Goal: Task Accomplishment & Management: Manage account settings

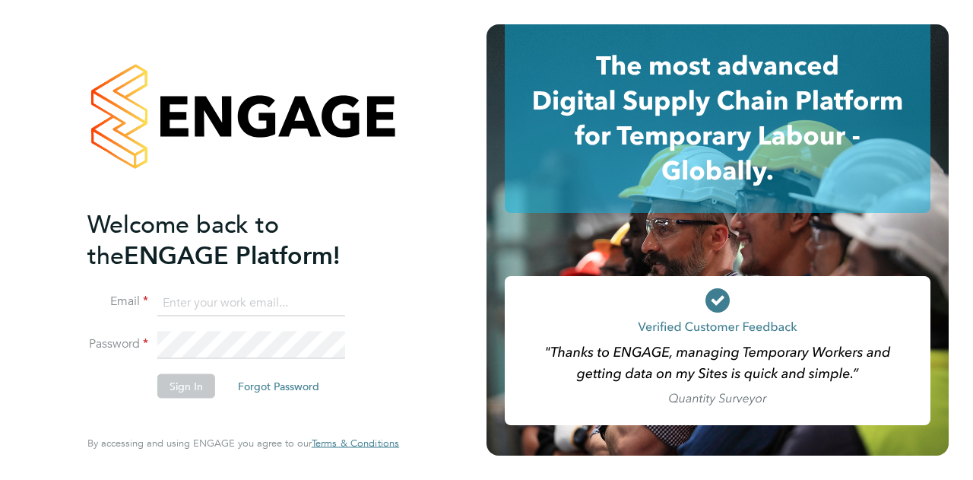
type input "tina.howe@wates.co.uk"
click at [195, 379] on button "Sign In" at bounding box center [186, 385] width 58 height 24
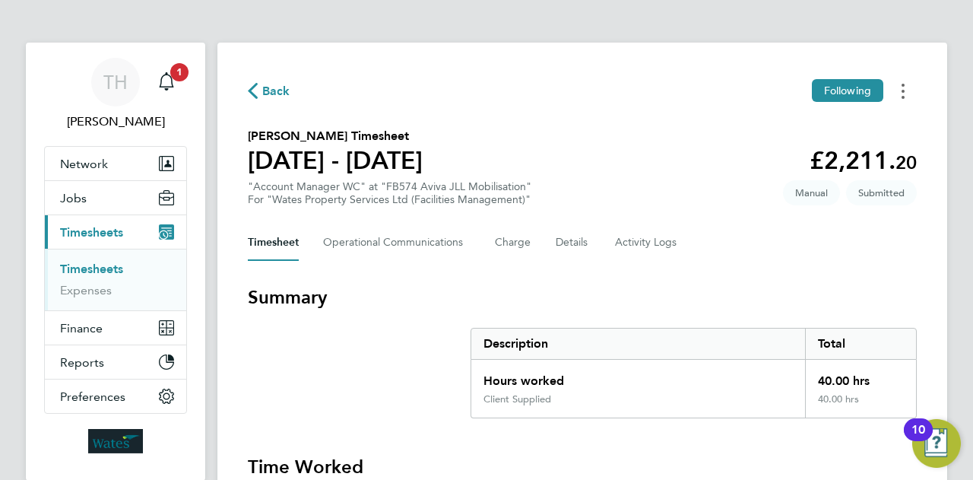
click at [906, 87] on button "Timesheets Menu" at bounding box center [903, 91] width 27 height 24
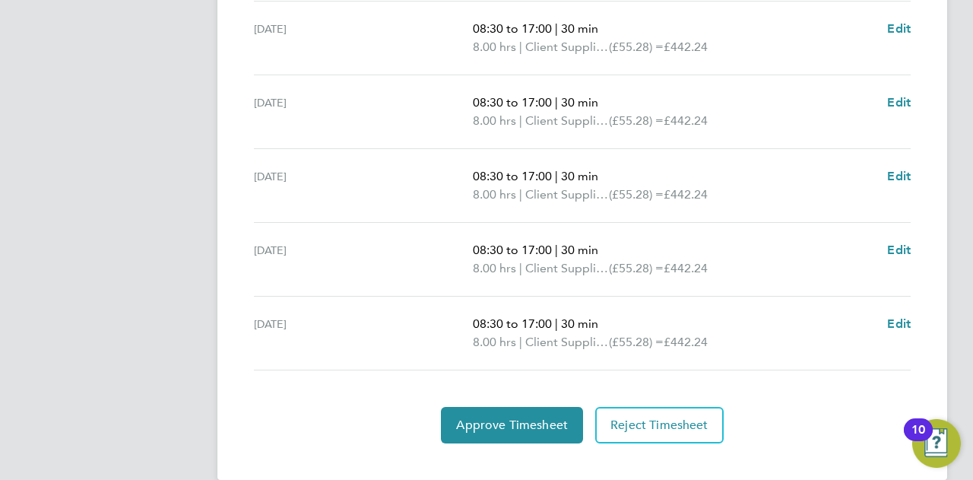
scroll to position [628, 0]
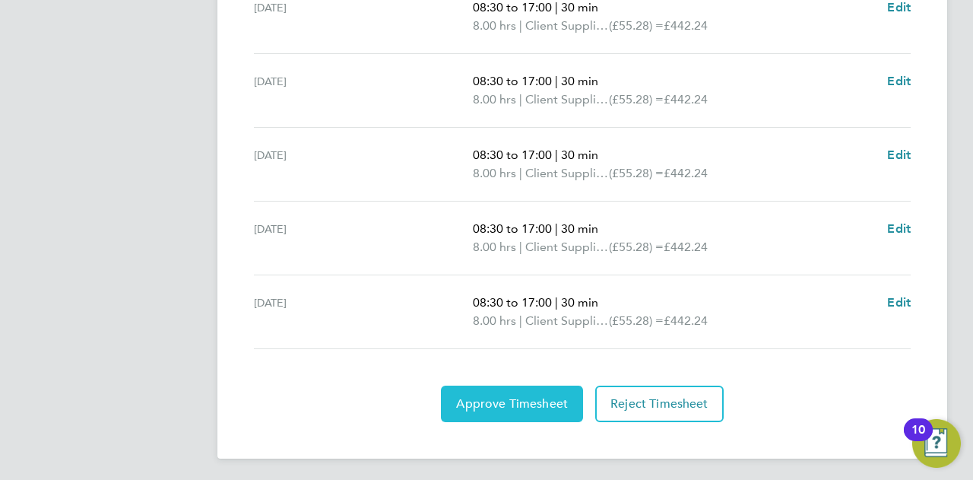
click at [521, 402] on span "Approve Timesheet" at bounding box center [512, 403] width 112 height 15
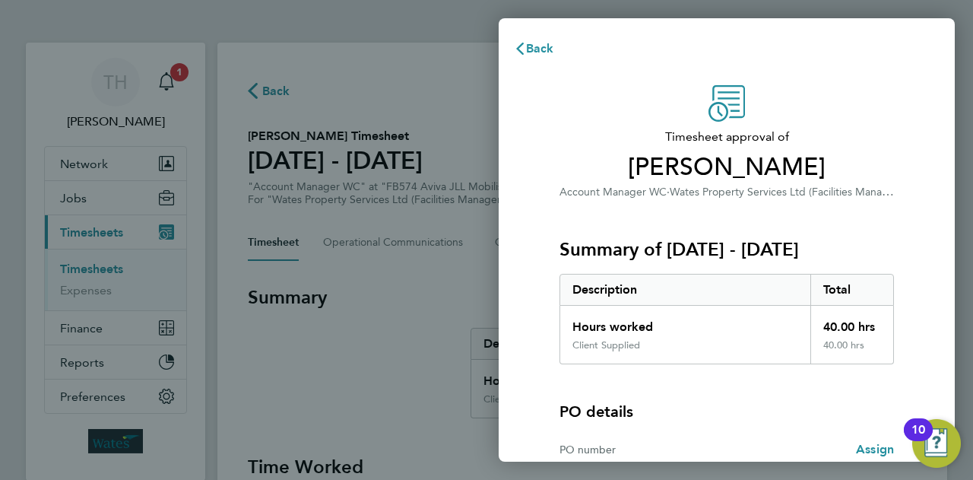
click at [916, 430] on div "10" at bounding box center [919, 440] width 14 height 20
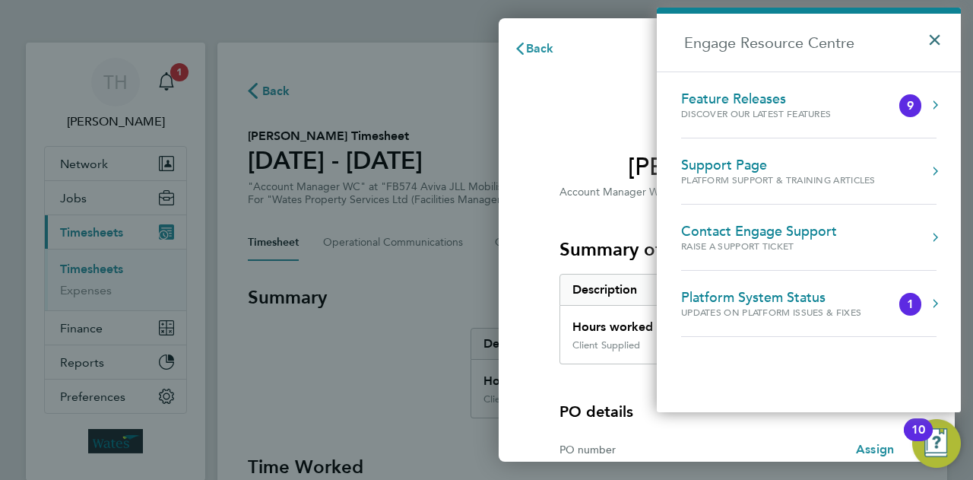
click at [938, 37] on button "×" at bounding box center [939, 34] width 22 height 33
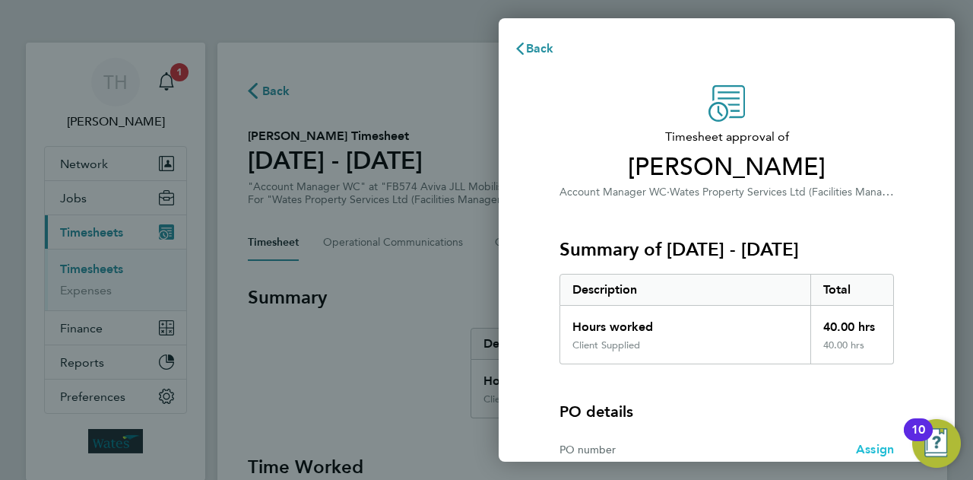
click at [864, 446] on span "Assign" at bounding box center [875, 449] width 38 height 14
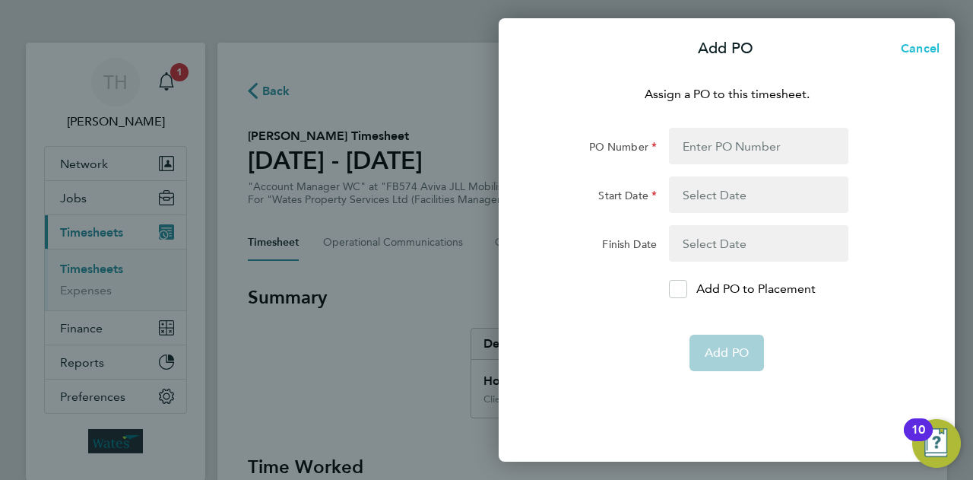
click at [925, 43] on span "Cancel" at bounding box center [917, 48] width 43 height 14
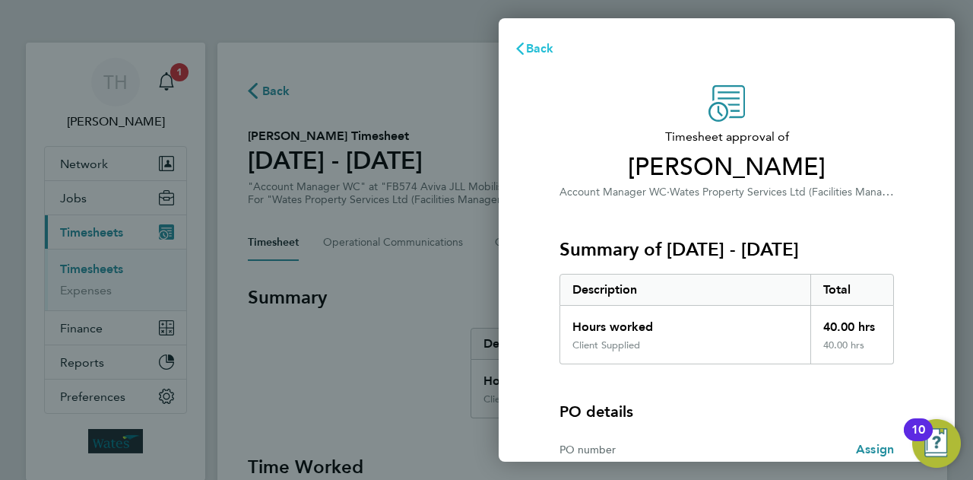
click at [532, 48] on span "Back" at bounding box center [540, 48] width 28 height 14
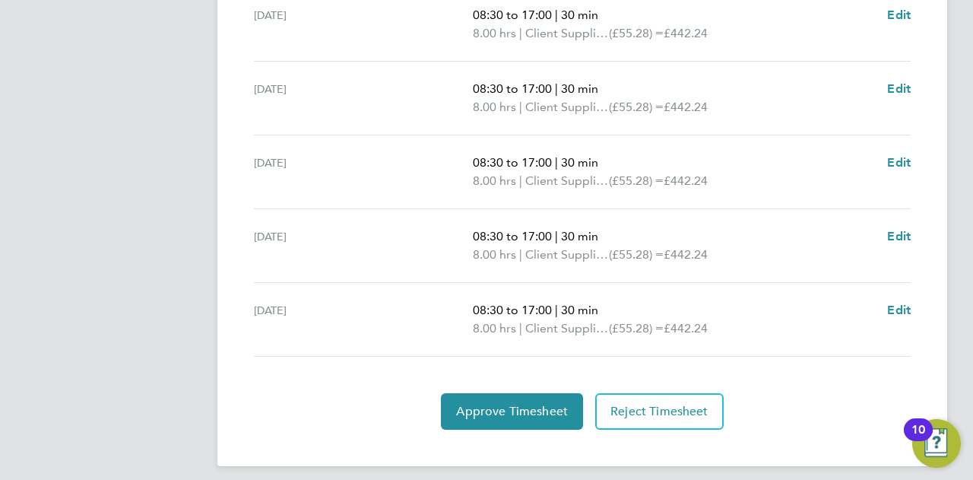
scroll to position [628, 0]
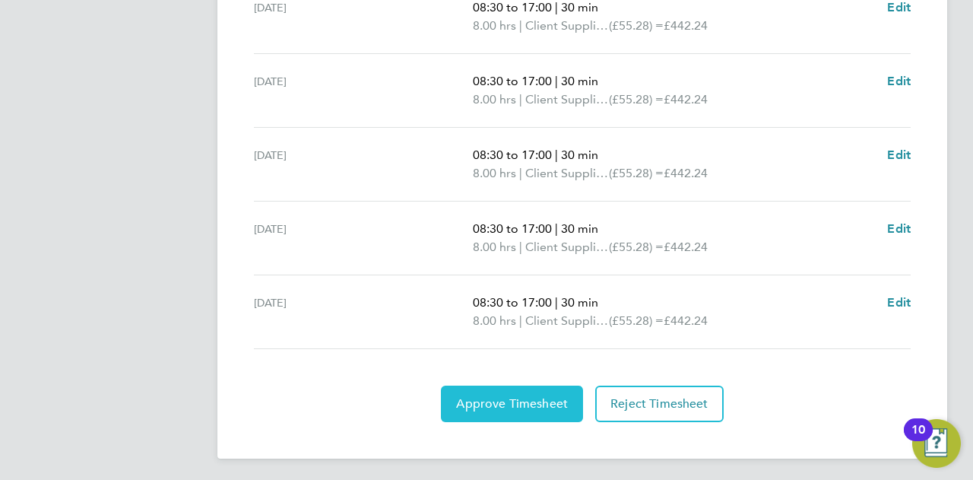
click at [499, 392] on button "Approve Timesheet" at bounding box center [512, 403] width 142 height 36
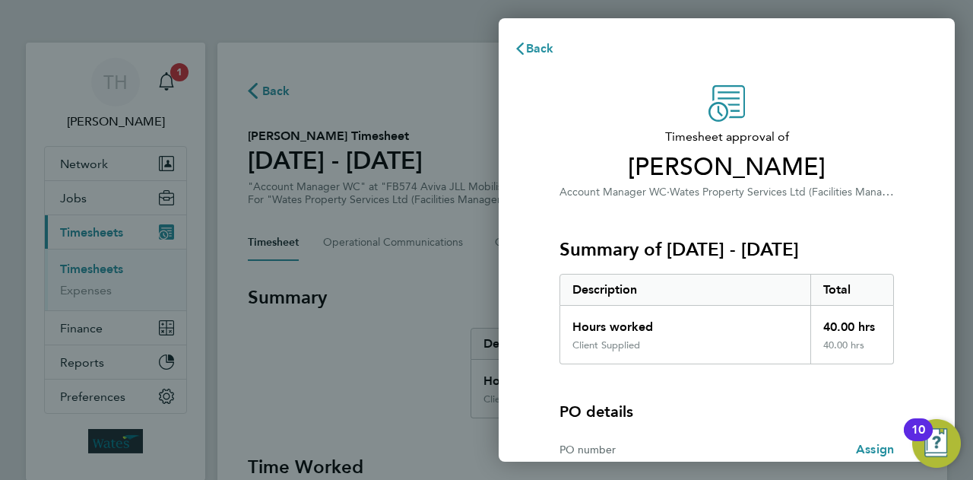
click at [689, 389] on div "PO details PO number Assign" at bounding box center [727, 417] width 335 height 107
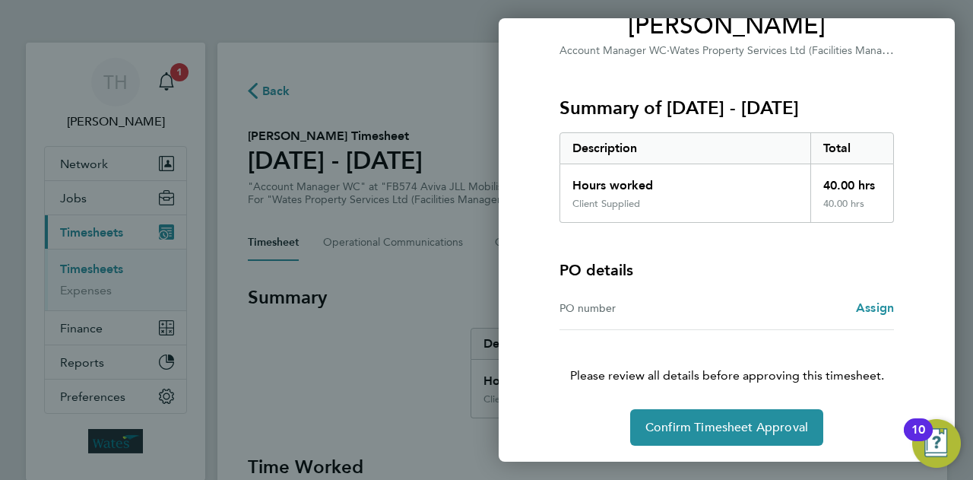
scroll to position [142, 0]
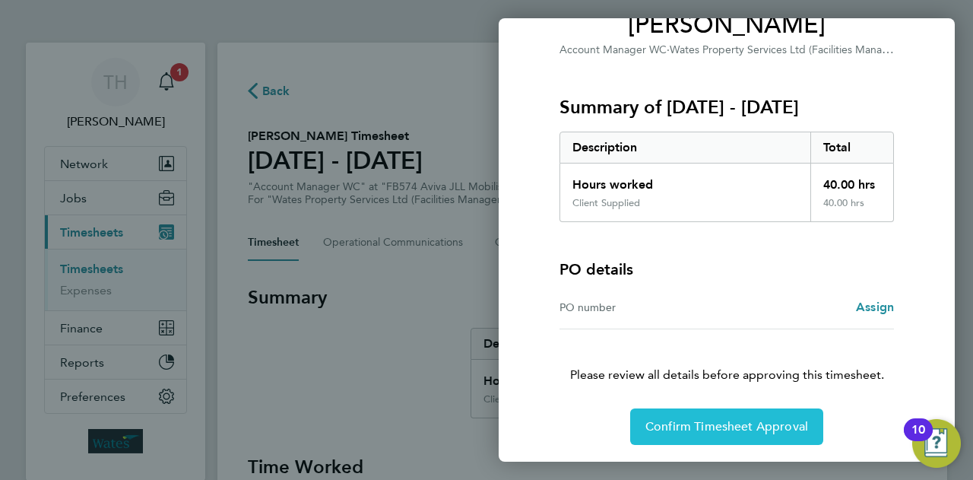
click at [700, 425] on span "Confirm Timesheet Approval" at bounding box center [727, 426] width 163 height 15
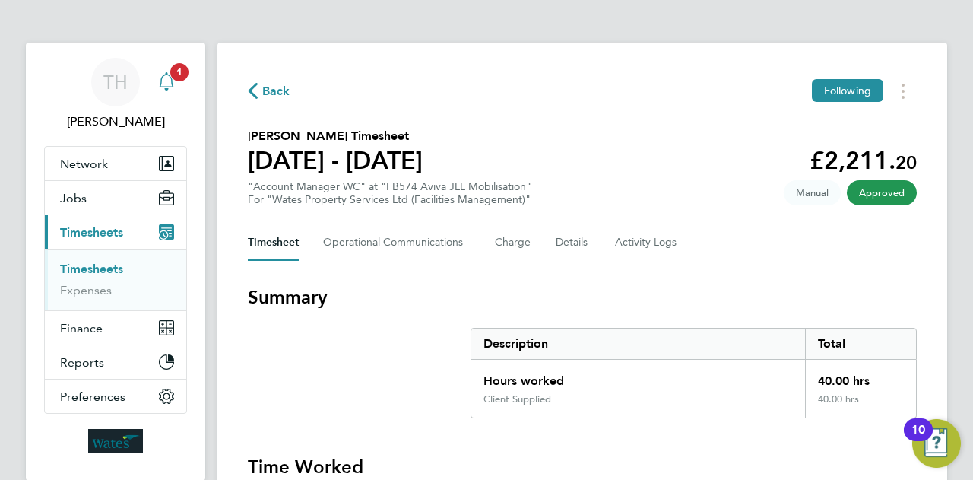
click at [179, 78] on span "1" at bounding box center [179, 72] width 18 height 18
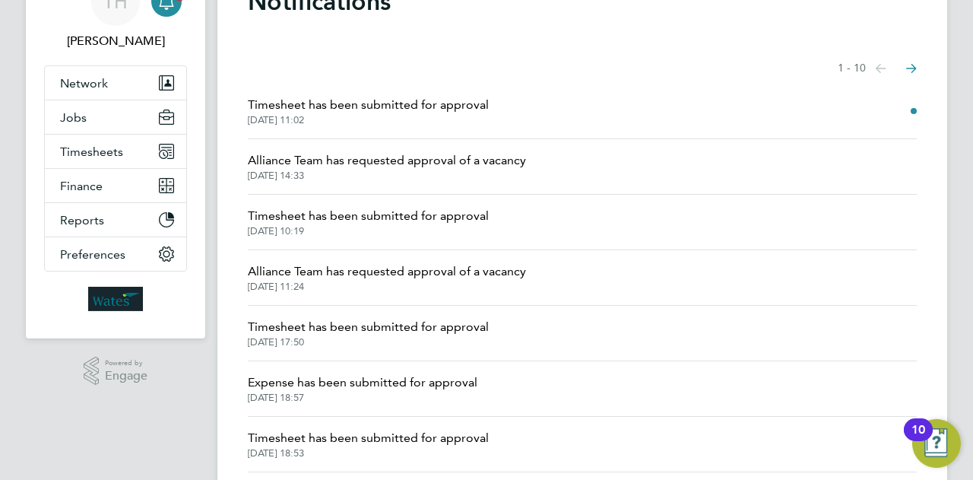
scroll to position [122, 0]
